Goal: Task Accomplishment & Management: Manage account settings

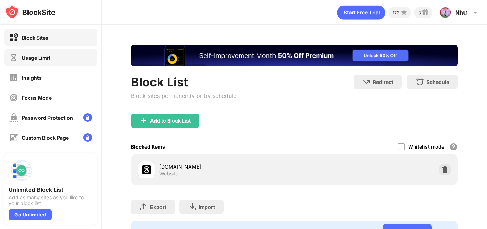
click at [63, 61] on div "Usage Limit" at bounding box center [50, 57] width 93 height 17
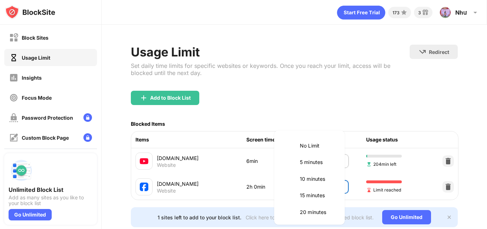
click at [334, 190] on body "Block Sites Usage Limit Insights Focus Mode Password Protection Custom Block Pa…" at bounding box center [243, 114] width 487 height 229
click at [316, 178] on p "2 hours" at bounding box center [318, 177] width 36 height 8
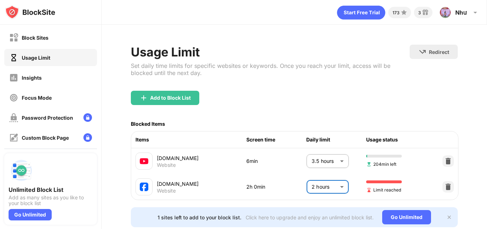
click at [326, 188] on body "Block Sites Usage Limit Insights Focus Mode Password Protection Custom Block Pa…" at bounding box center [243, 114] width 487 height 229
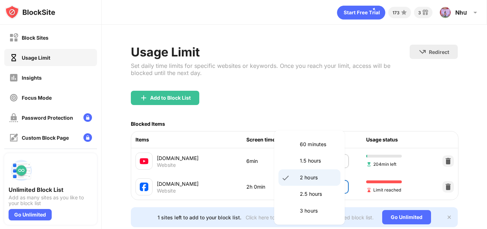
click at [439, 186] on div at bounding box center [243, 114] width 487 height 229
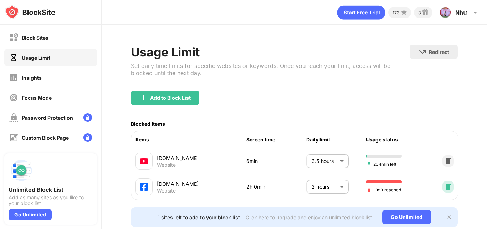
click at [445, 186] on img at bounding box center [448, 186] width 7 height 7
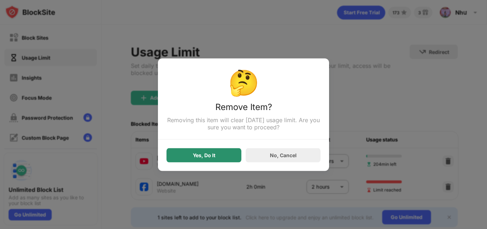
click at [219, 156] on div "Yes, Do It" at bounding box center [204, 155] width 75 height 14
